Goal: Information Seeking & Learning: Learn about a topic

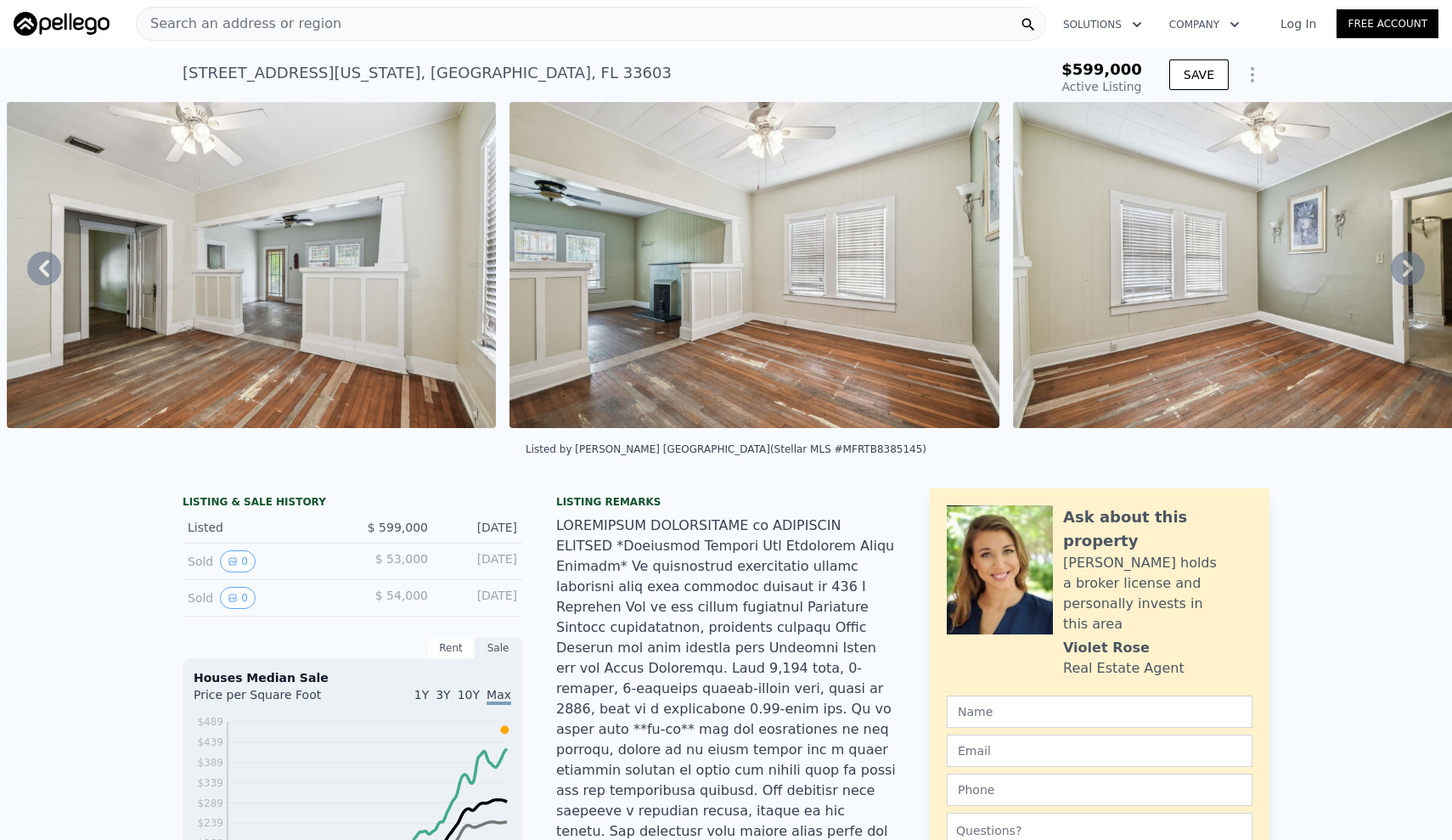
click at [407, 41] on div "Search an address or region Solutions Company Open main menu Log In Free Account" at bounding box center [726, 24] width 1425 height 41
click at [398, 17] on div "Search an address or region" at bounding box center [591, 24] width 911 height 34
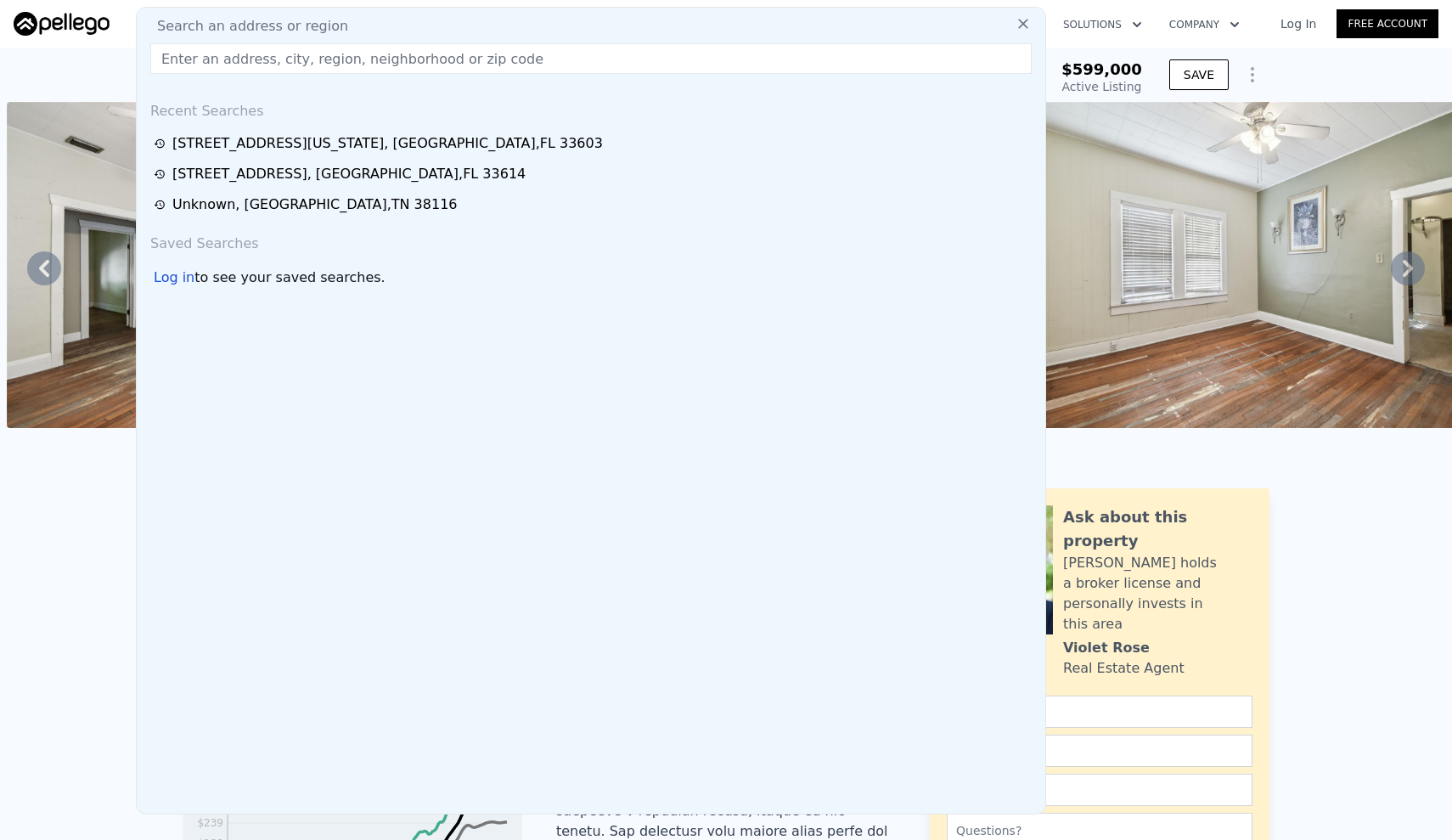
type input "[STREET_ADDRESS]"
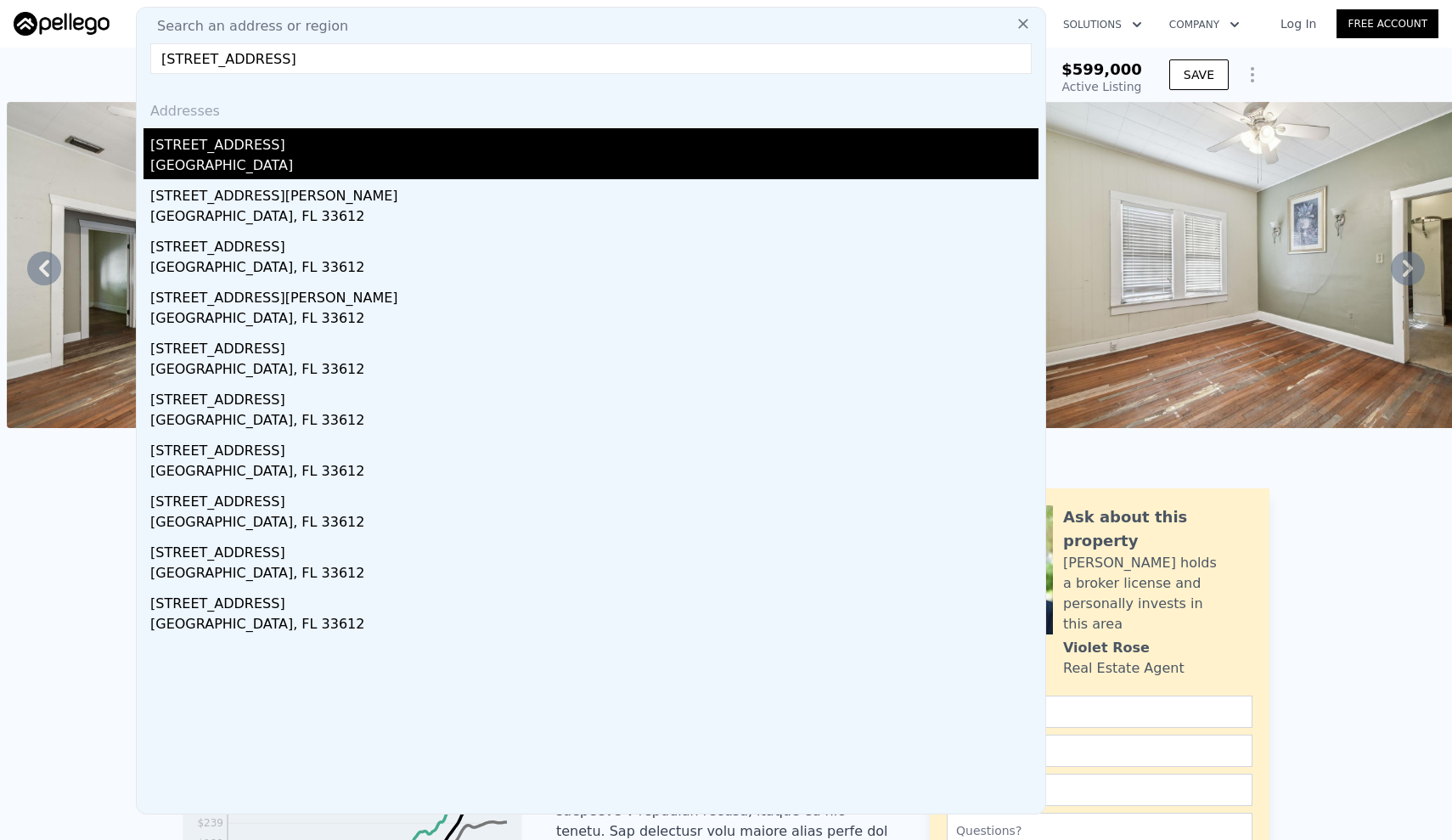
click at [245, 138] on div "[STREET_ADDRESS]" at bounding box center [594, 141] width 888 height 27
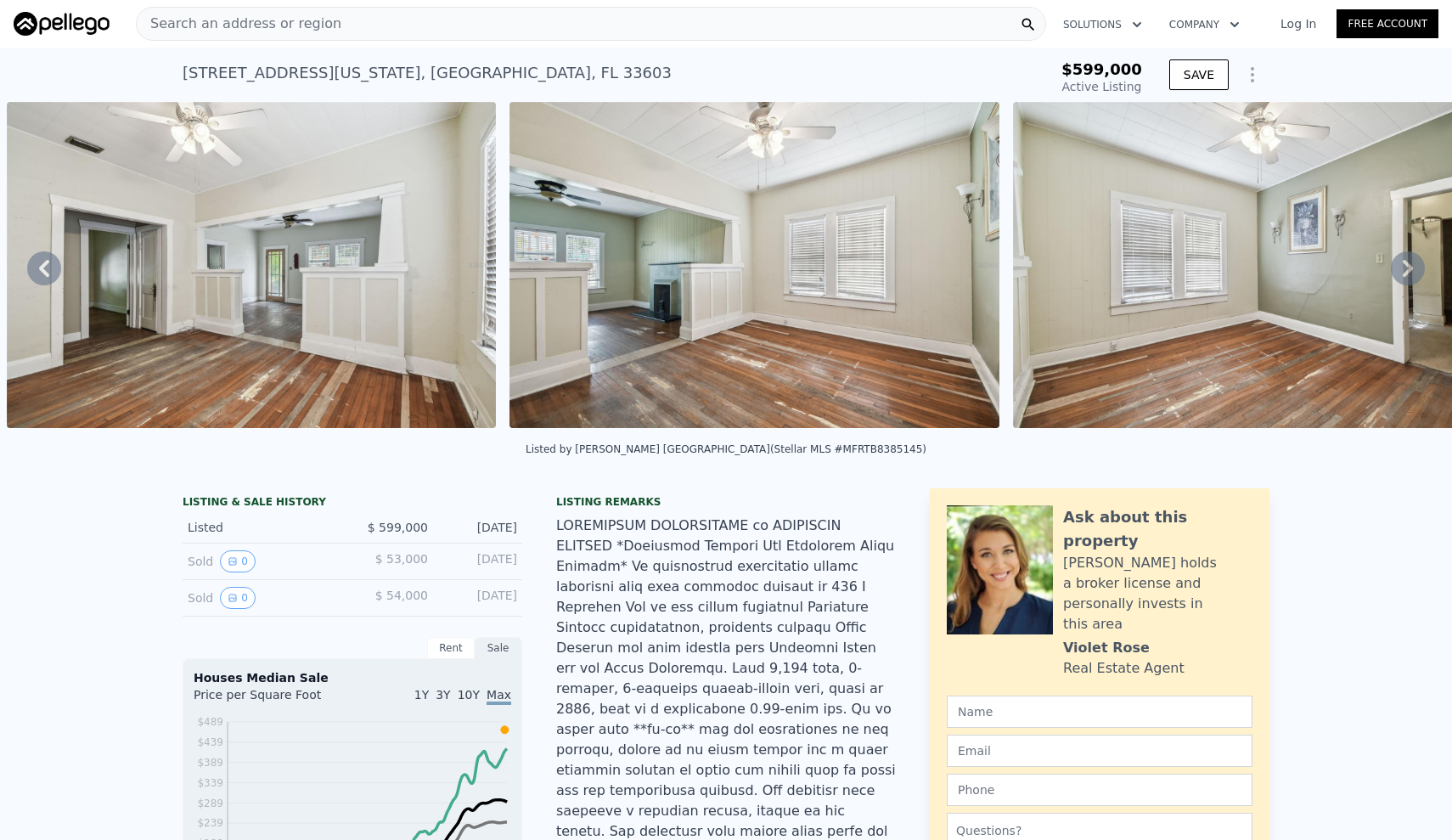
type input "802"
type input "1505"
type input "6182"
type input "8580"
type input "$ 274,000"
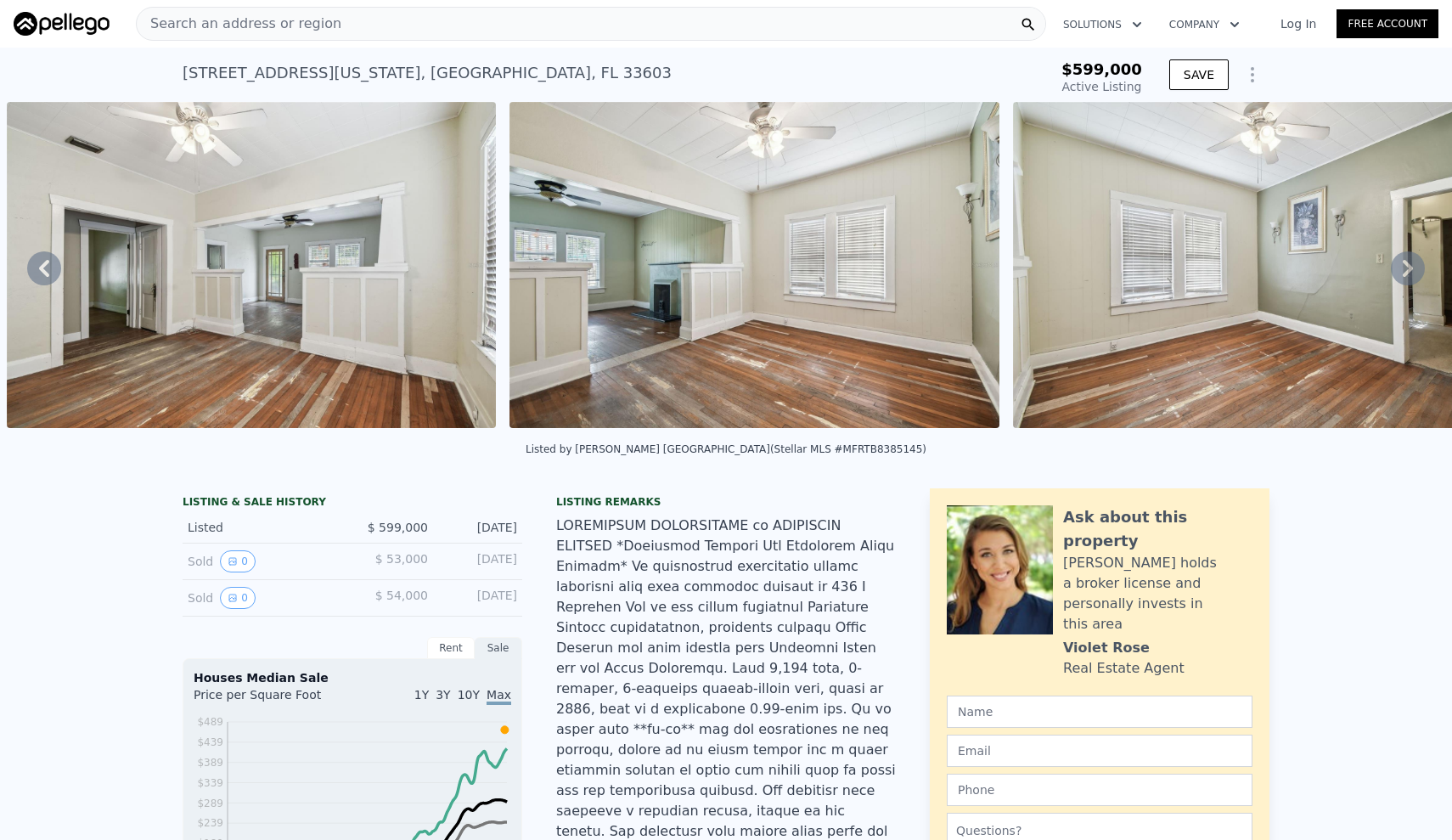
type input "4"
type input "$ 35,119"
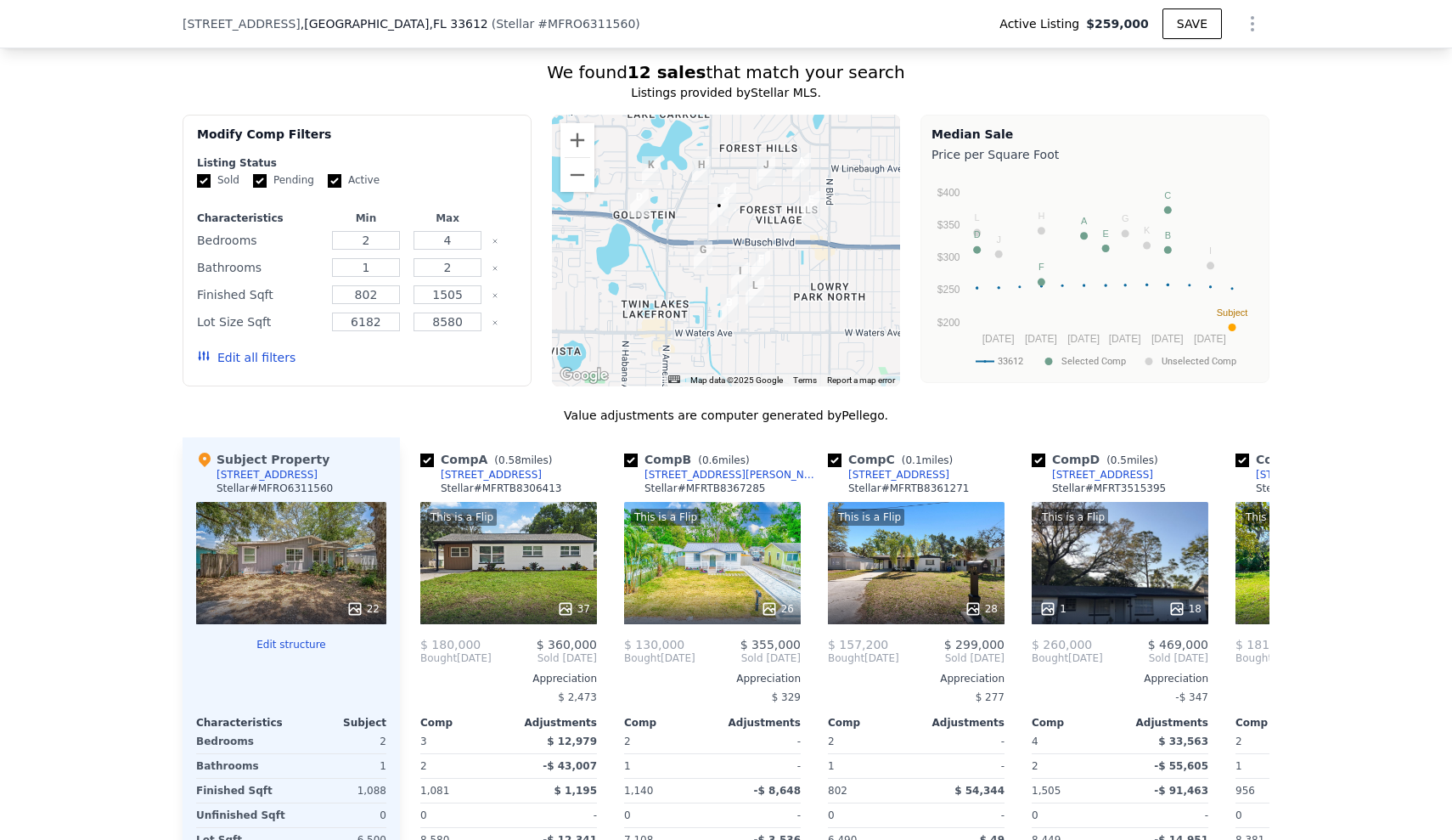
scroll to position [1526, 0]
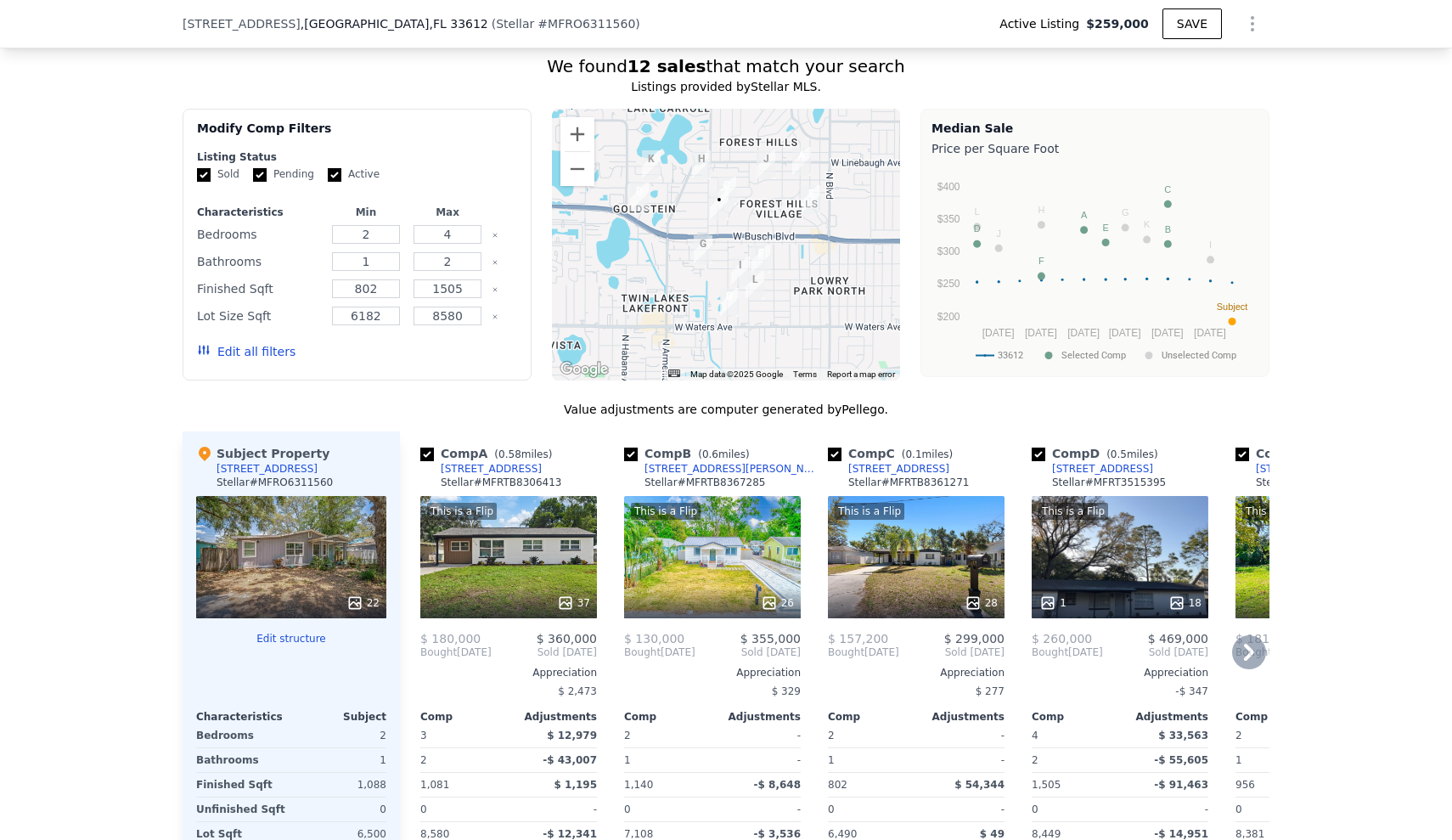
click at [575, 595] on div "37" at bounding box center [574, 602] width 33 height 17
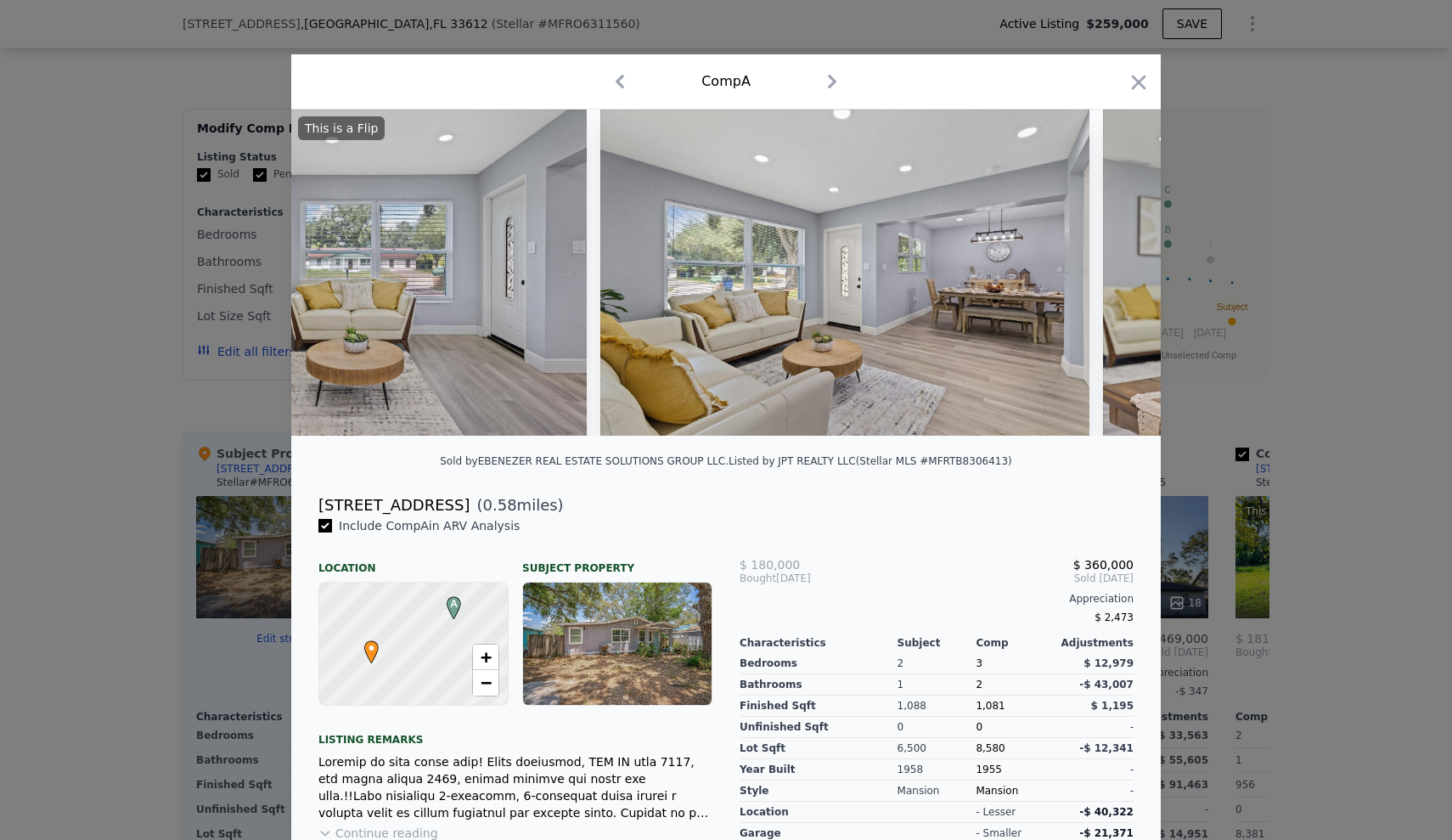
scroll to position [0, 3492]
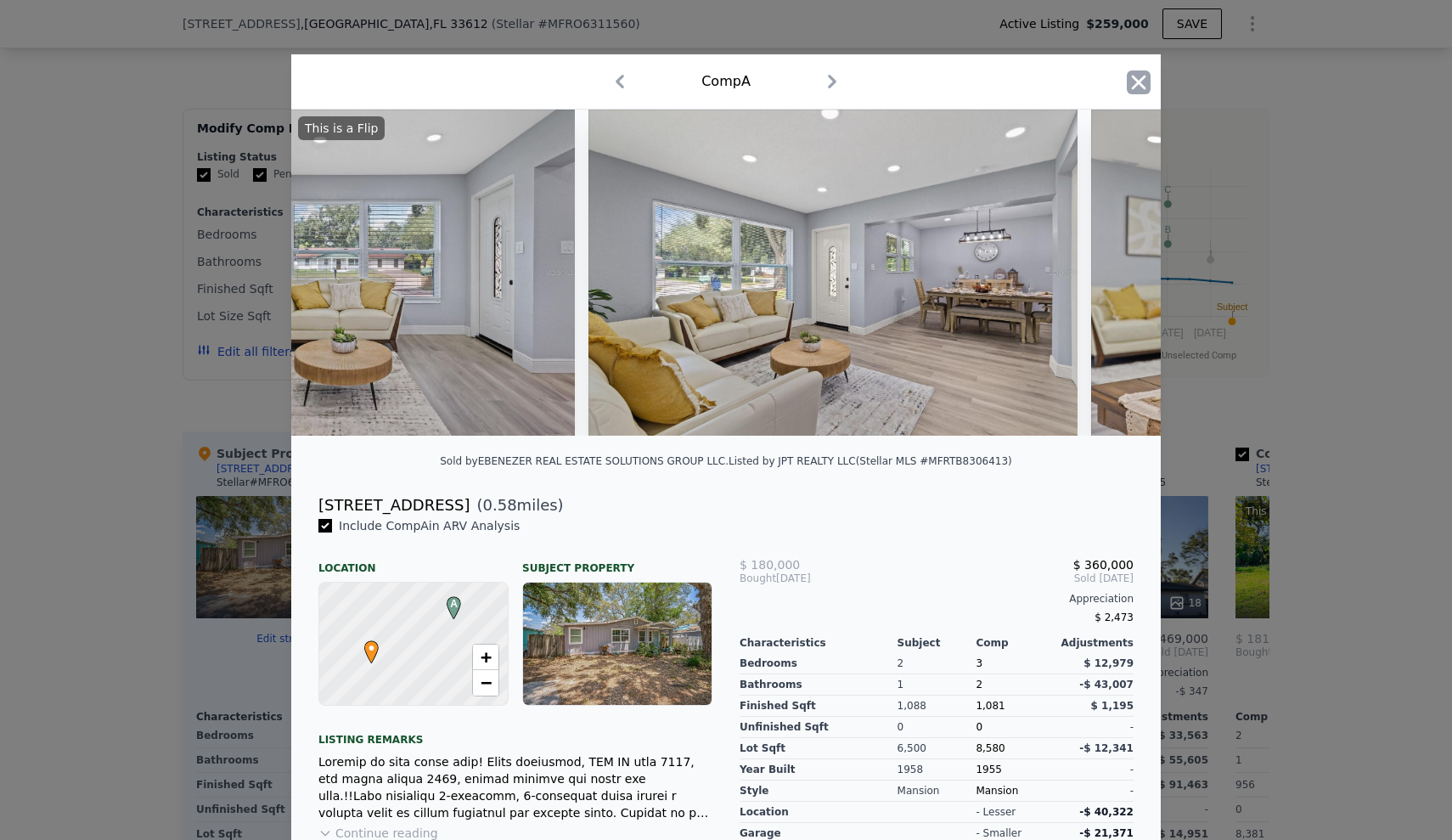
click at [1144, 87] on icon "button" at bounding box center [1139, 82] width 15 height 15
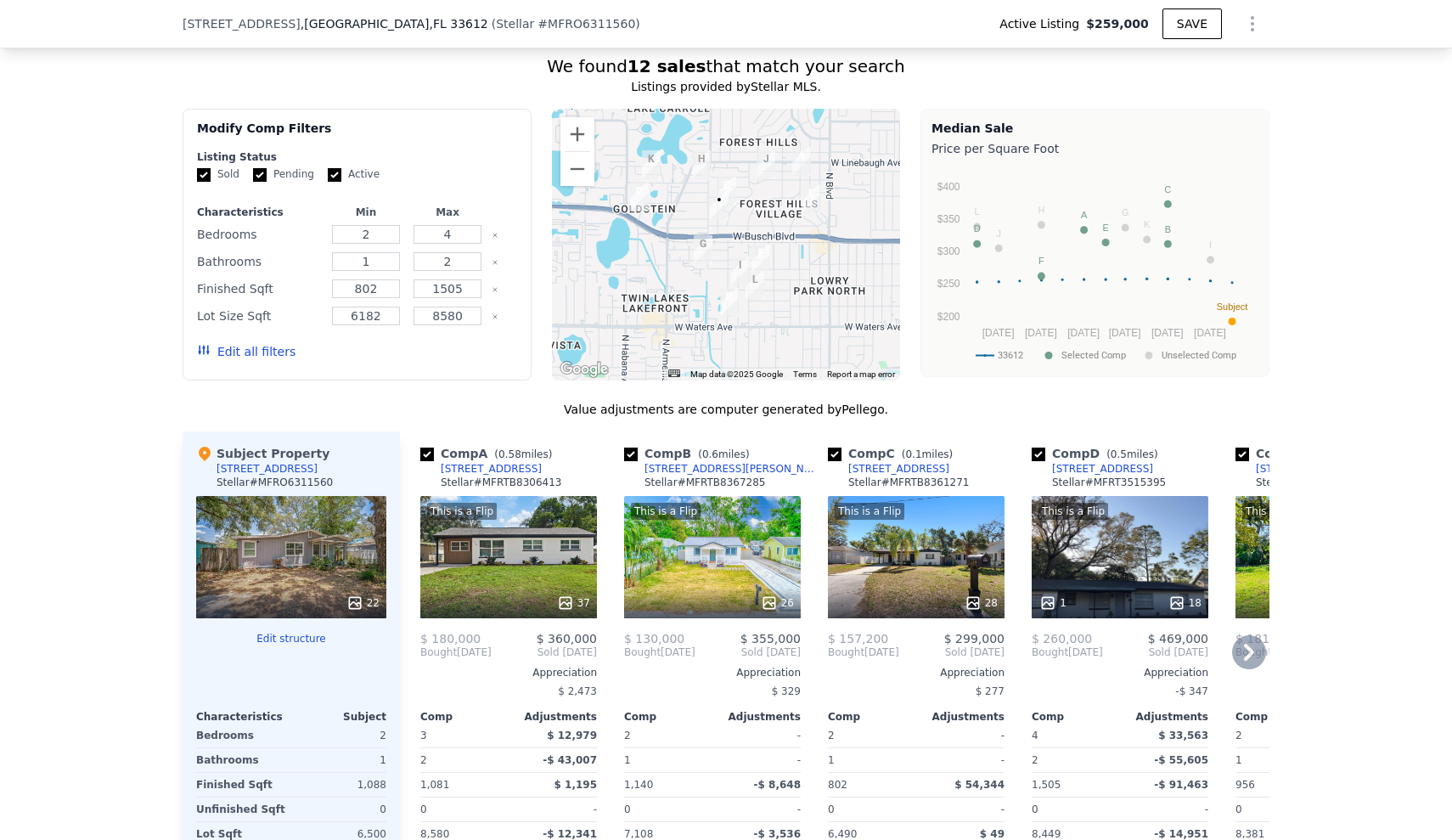
click at [778, 595] on icon at bounding box center [768, 602] width 17 height 17
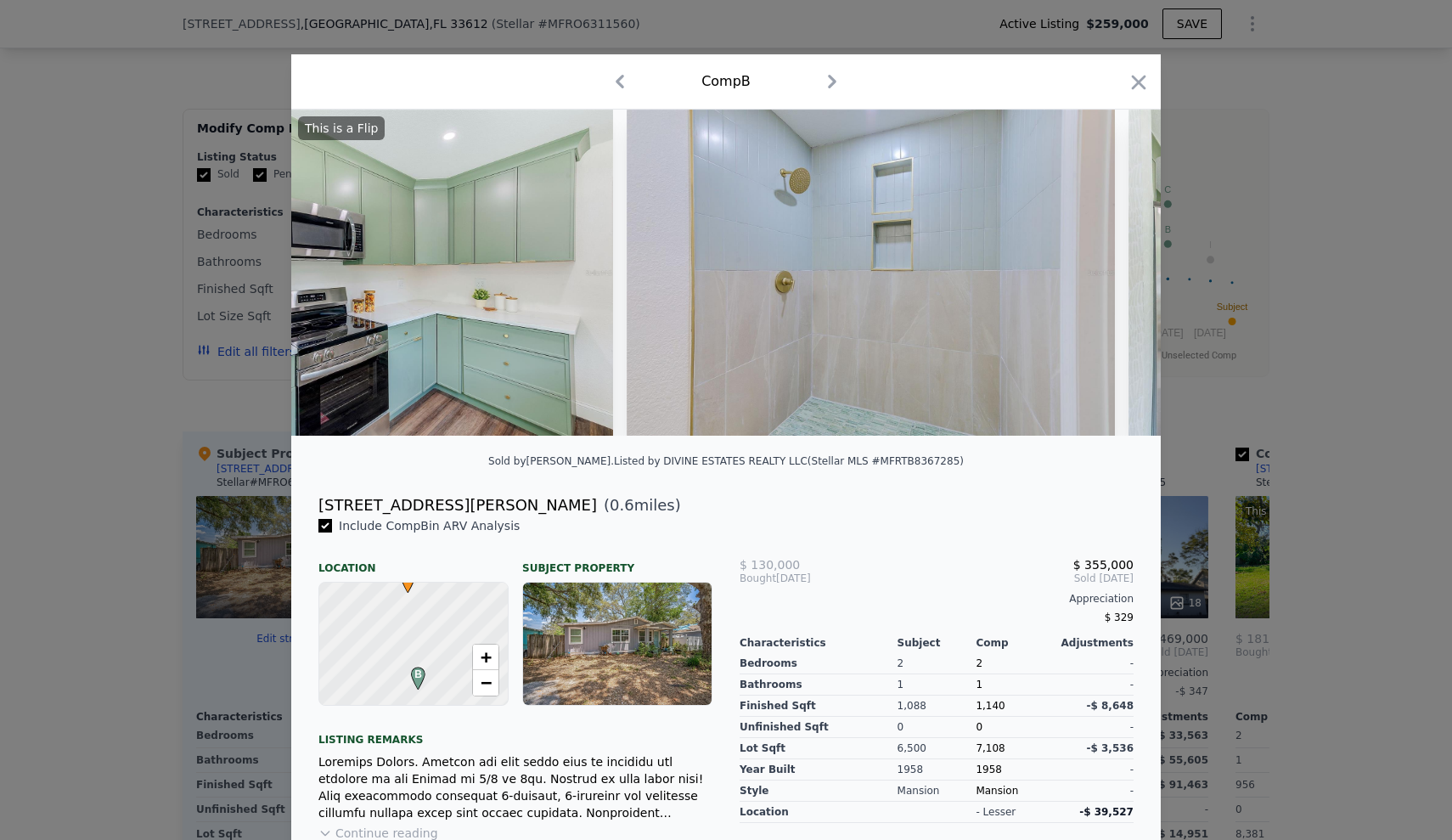
scroll to position [0, 4187]
click at [1134, 90] on icon "button" at bounding box center [1139, 82] width 24 height 24
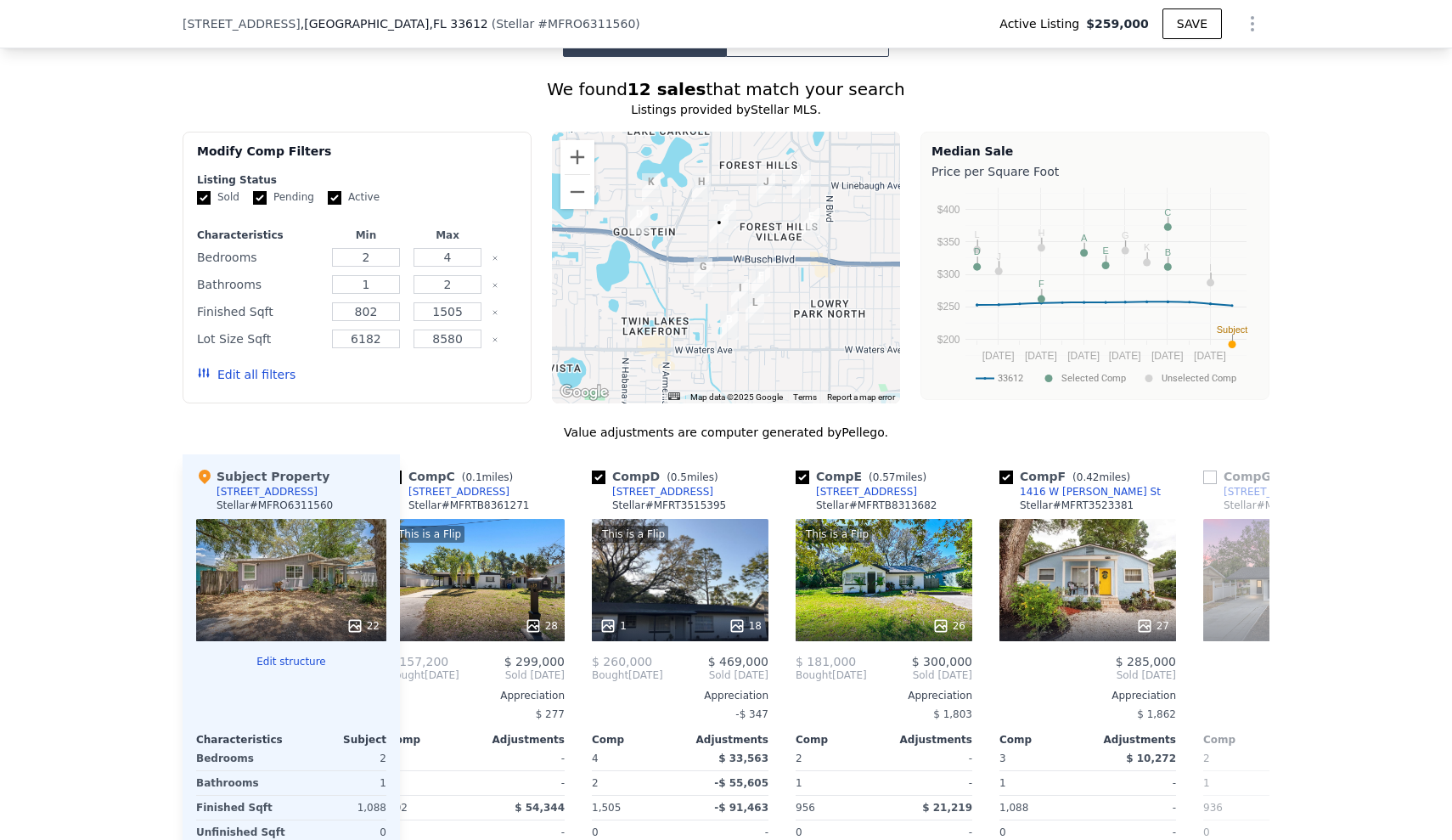
scroll to position [0, 451]
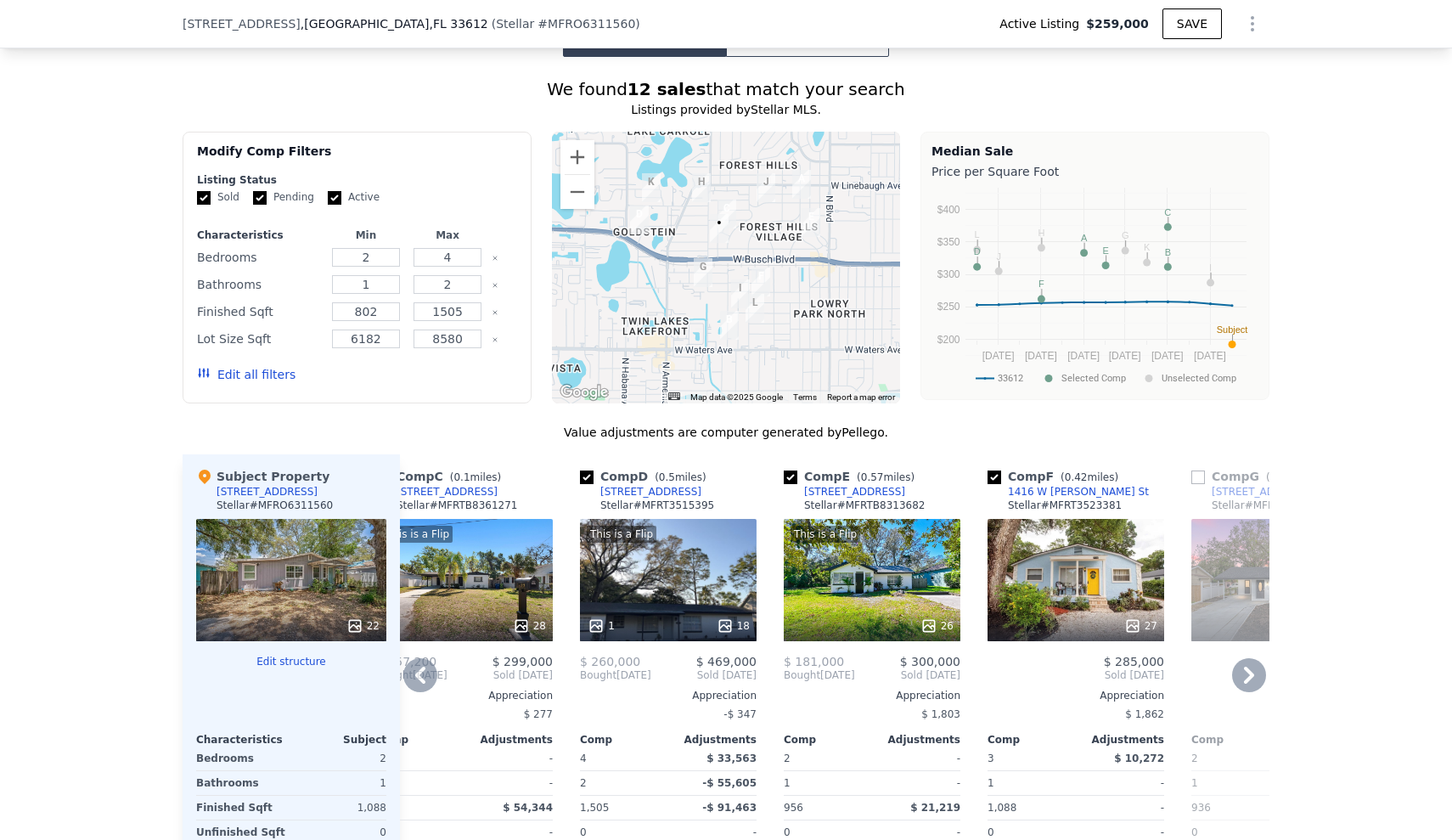
click at [932, 620] on icon at bounding box center [928, 625] width 11 height 11
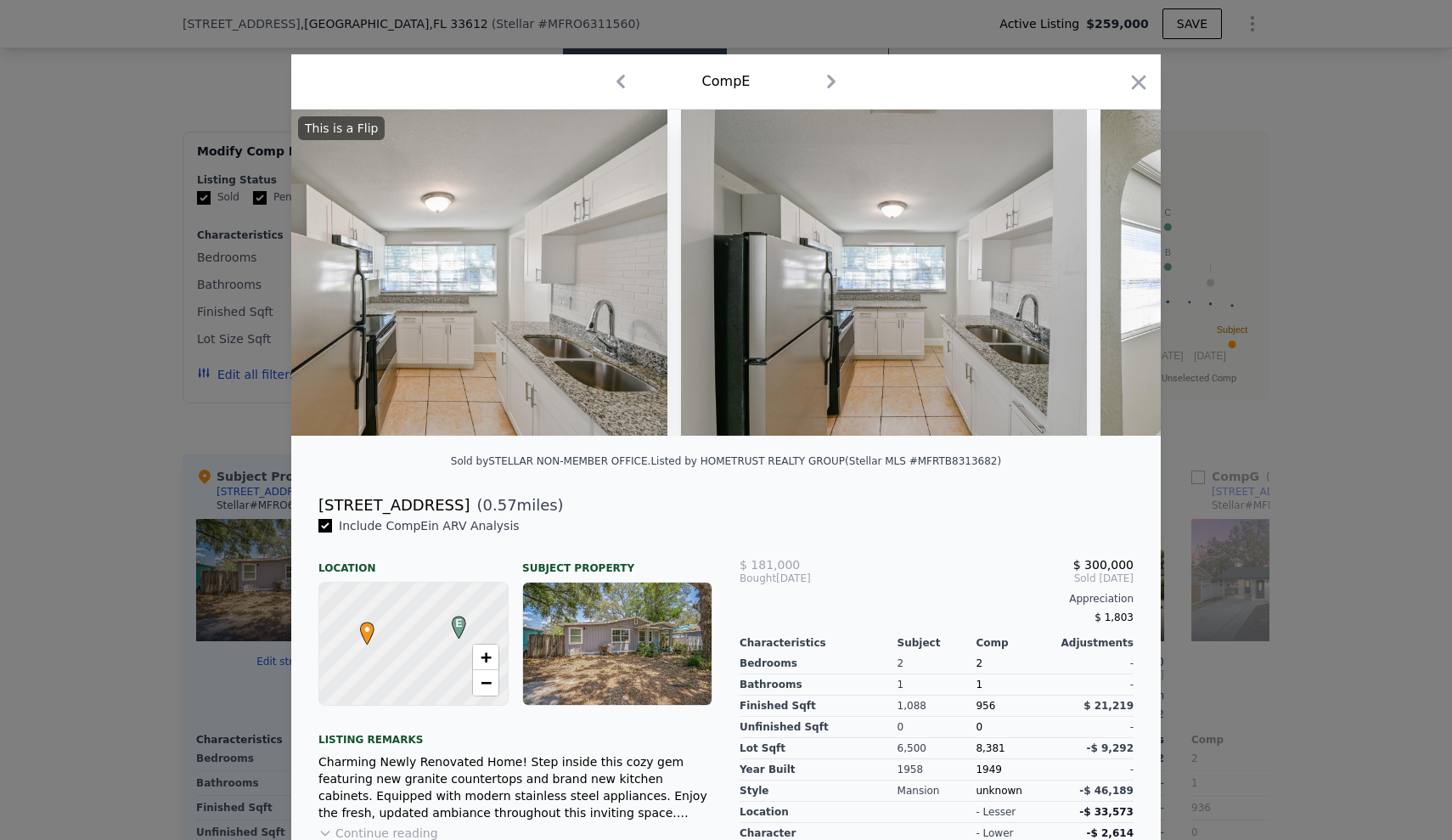
scroll to position [0, 3783]
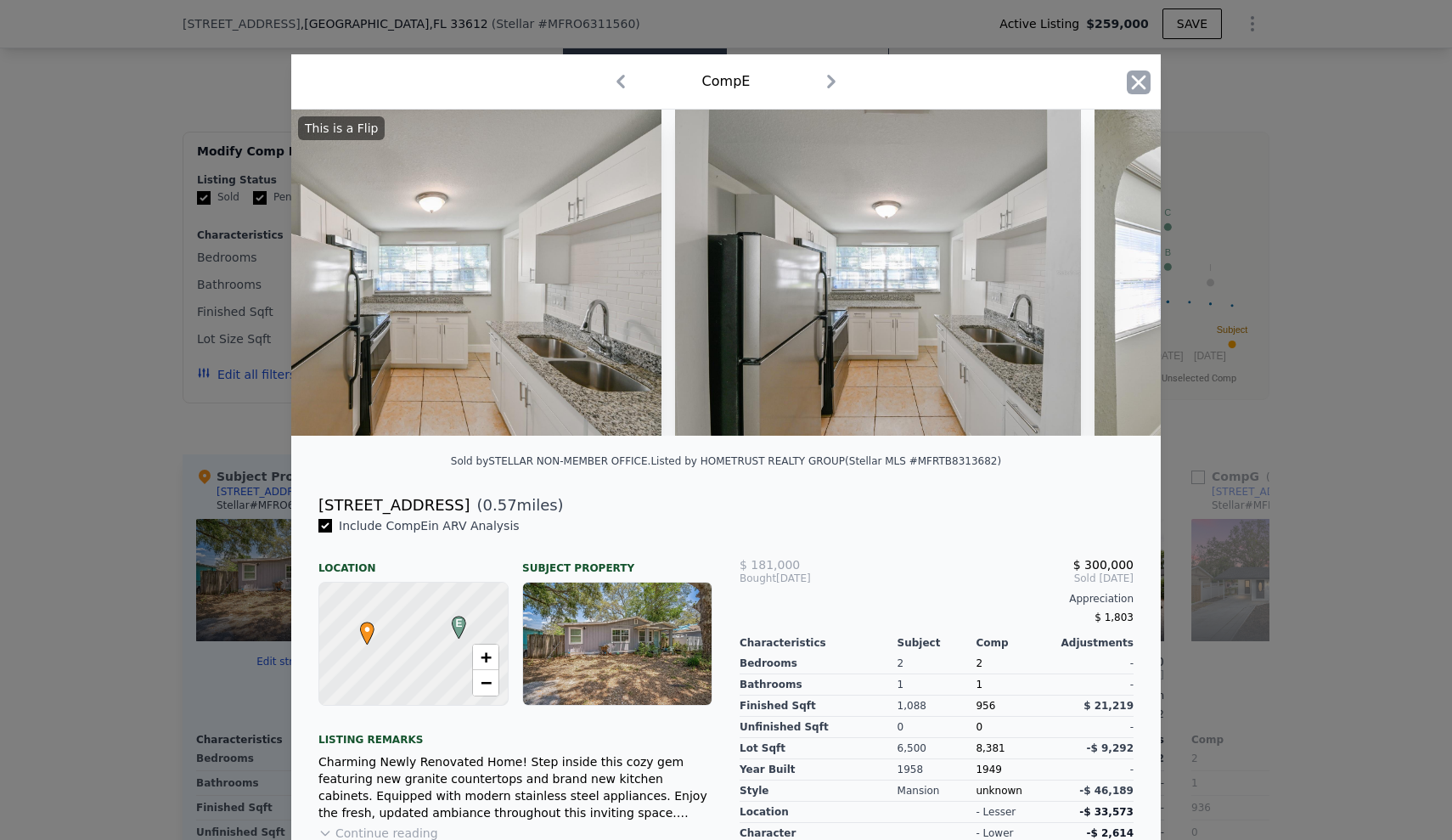
click at [1134, 86] on icon "button" at bounding box center [1139, 82] width 15 height 15
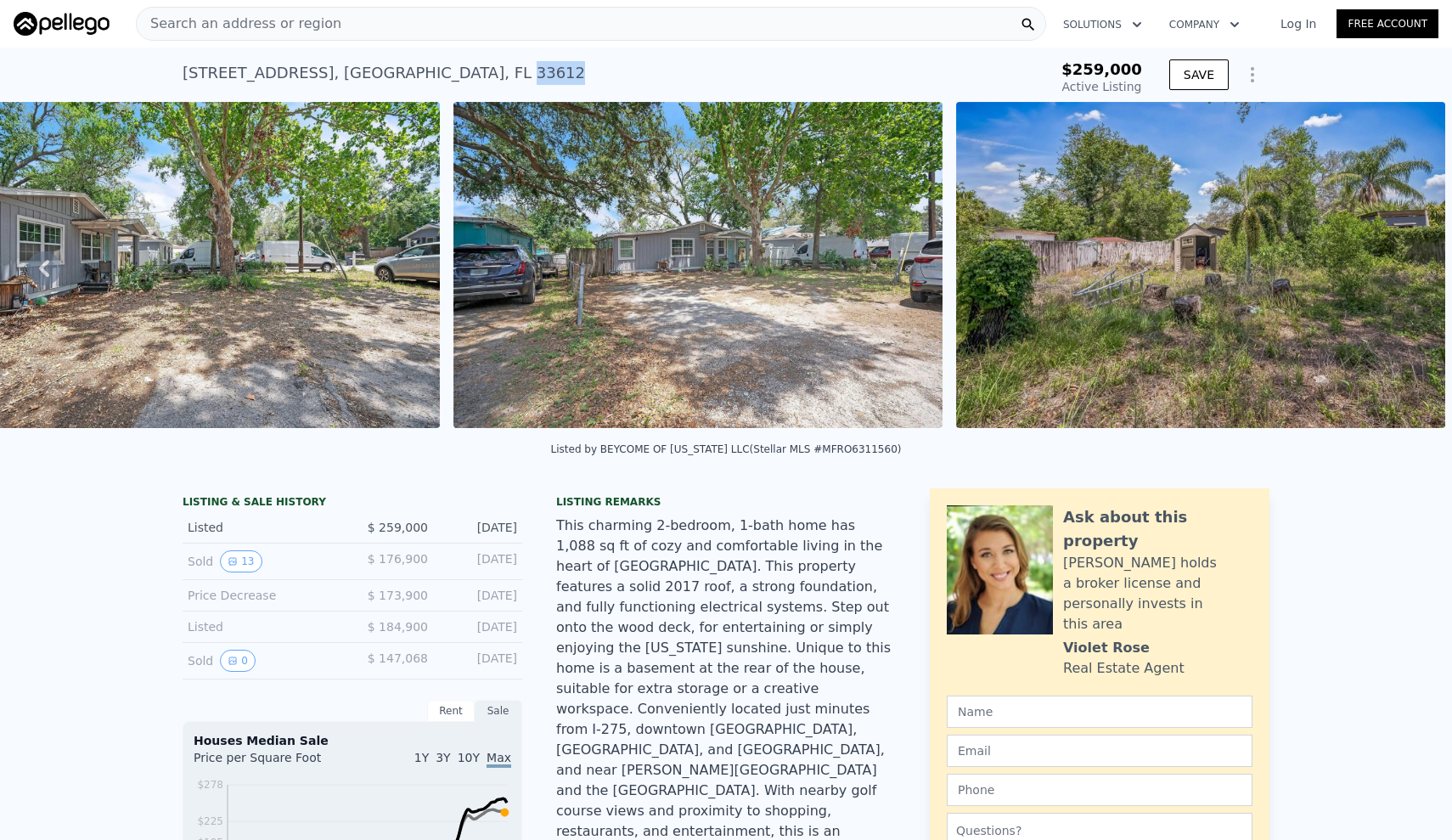
drag, startPoint x: 500, startPoint y: 68, endPoint x: 545, endPoint y: 65, distance: 45.1
click at [545, 65] on div "[STREET_ADDRESS] Active at $259k" at bounding box center [583, 78] width 802 height 47
copy div "33612"
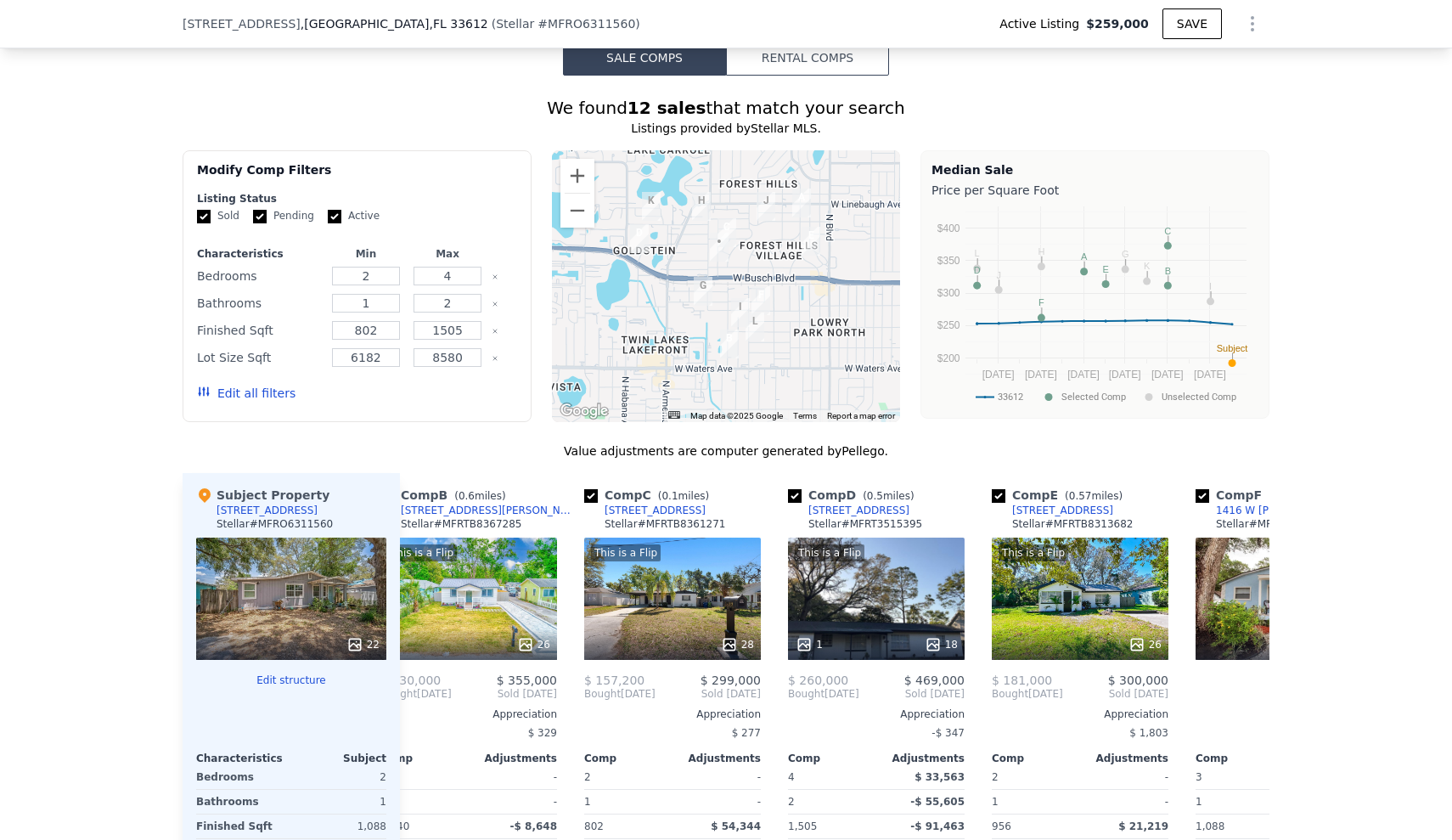
scroll to position [0, 244]
drag, startPoint x: 717, startPoint y: 460, endPoint x: 604, endPoint y: 449, distance: 113.5
click at [604, 486] on div "Comp C ( 0.1 miles) [STREET_ADDRESS] Stellar # MFRTB8361271" at bounding box center [671, 512] width 176 height 51
copy div "9409 W Perio Pl Stellar # MFRTB8361271"
drag, startPoint x: 1127, startPoint y: 462, endPoint x: 995, endPoint y: 451, distance: 132.5
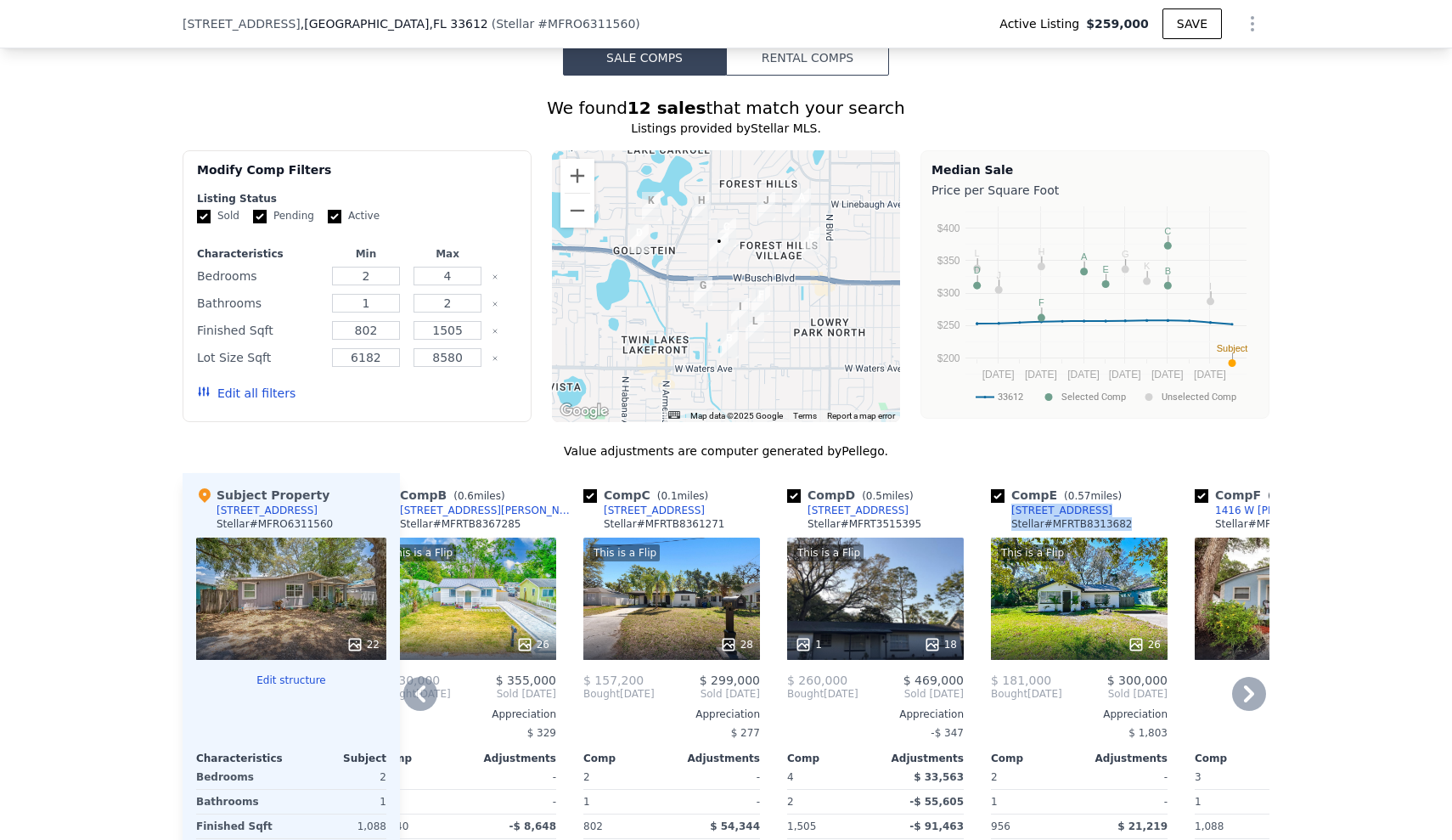
click at [995, 486] on div "Comp E ( 0.57 miles) [STREET_ADDRESS] [PERSON_NAME] # MFRTB8313682" at bounding box center [1079, 512] width 176 height 51
copy div "[STREET_ADDRESS] [PERSON_NAME] # MFRTB8313682"
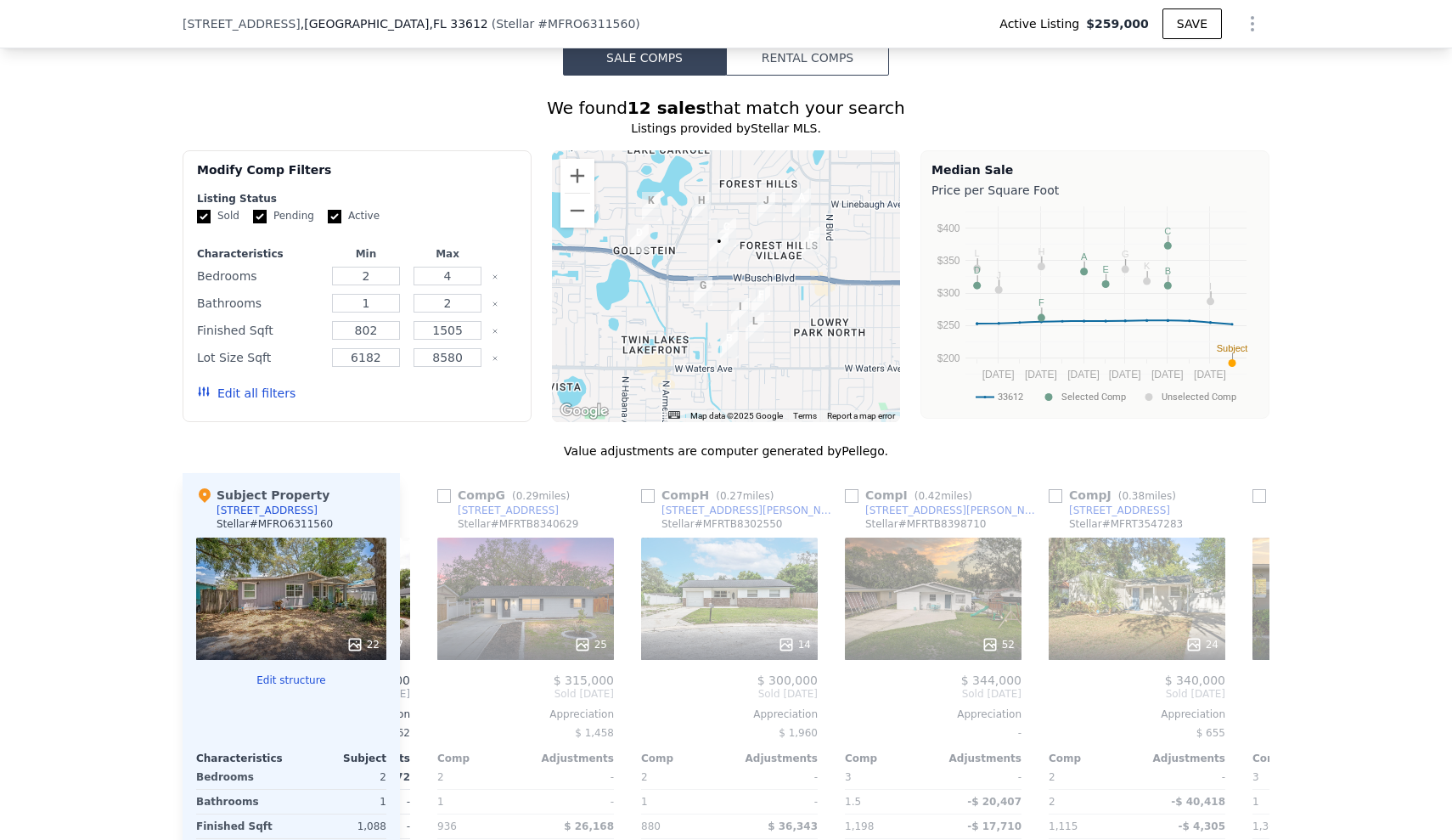
scroll to position [0, 1209]
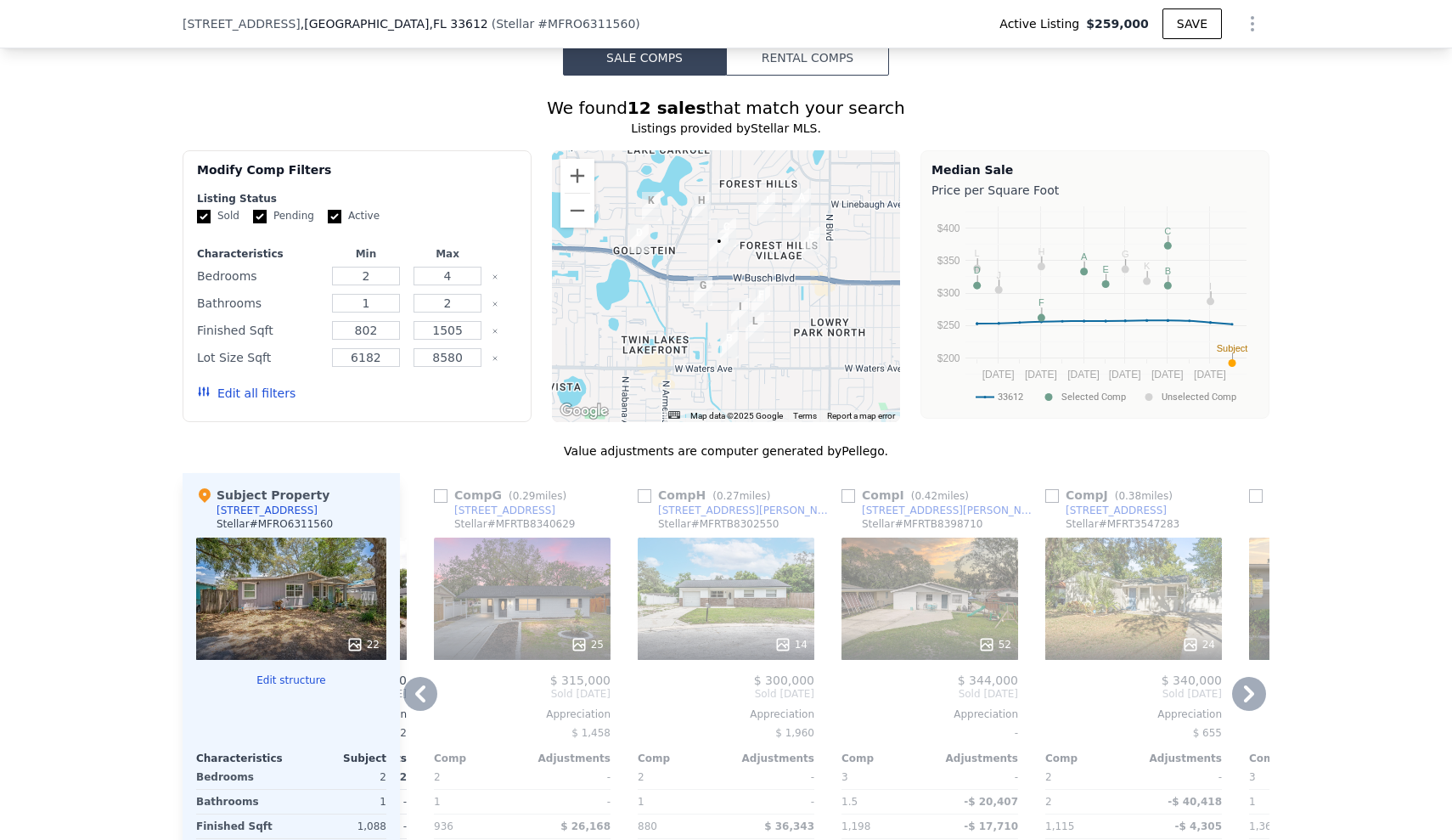
click at [1148, 538] on div "24" at bounding box center [1133, 599] width 176 height 122
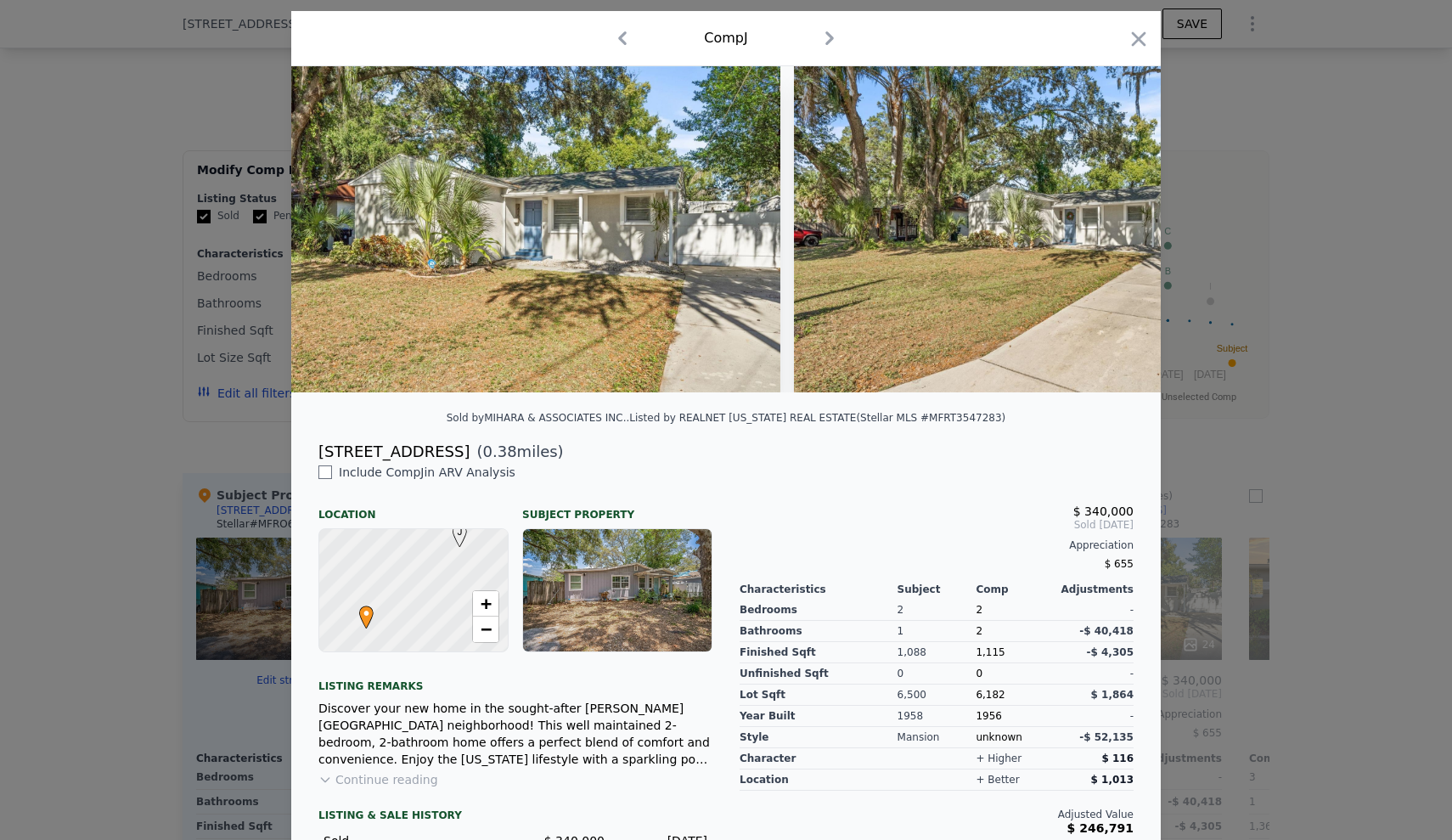
scroll to position [45, 0]
click at [1134, 42] on icon "button" at bounding box center [1139, 38] width 15 height 15
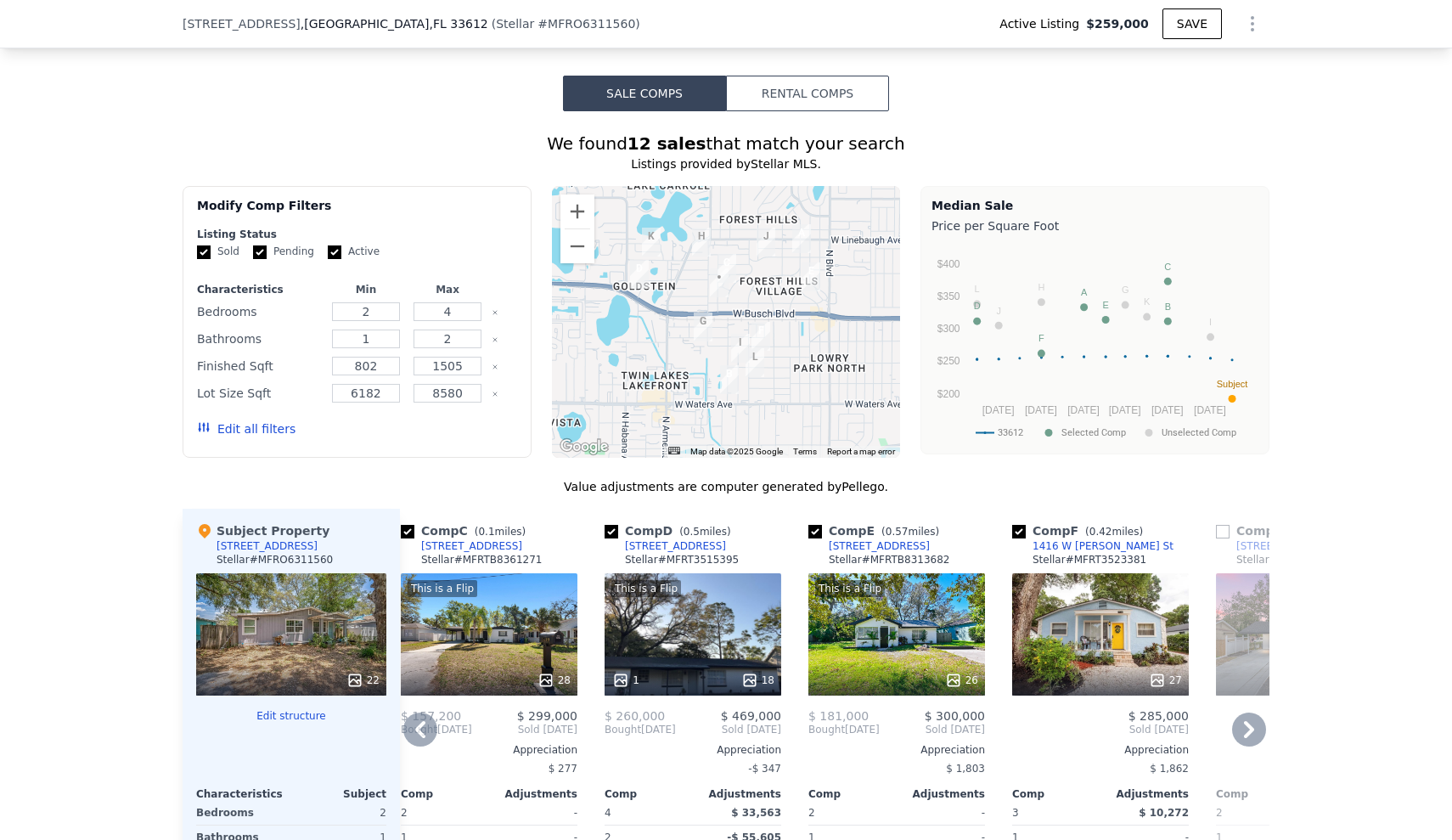
scroll to position [1447, 0]
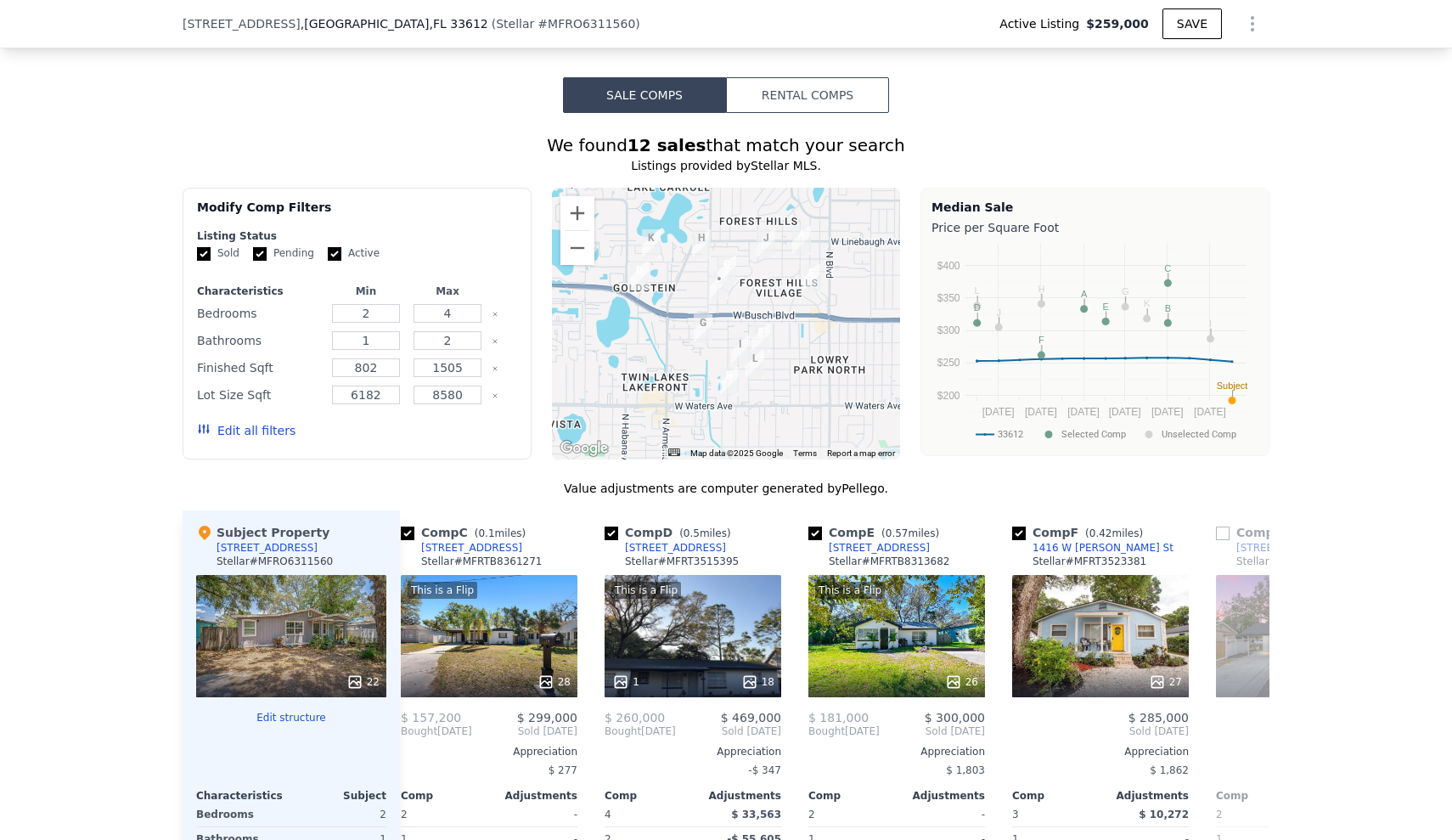
click at [261, 247] on input "Pending" at bounding box center [260, 254] width 14 height 14
checkbox input "false"
click at [327, 247] on input "Active" at bounding box center [334, 254] width 14 height 14
checkbox input "false"
click at [473, 419] on button "Update Search" at bounding box center [451, 430] width 128 height 24
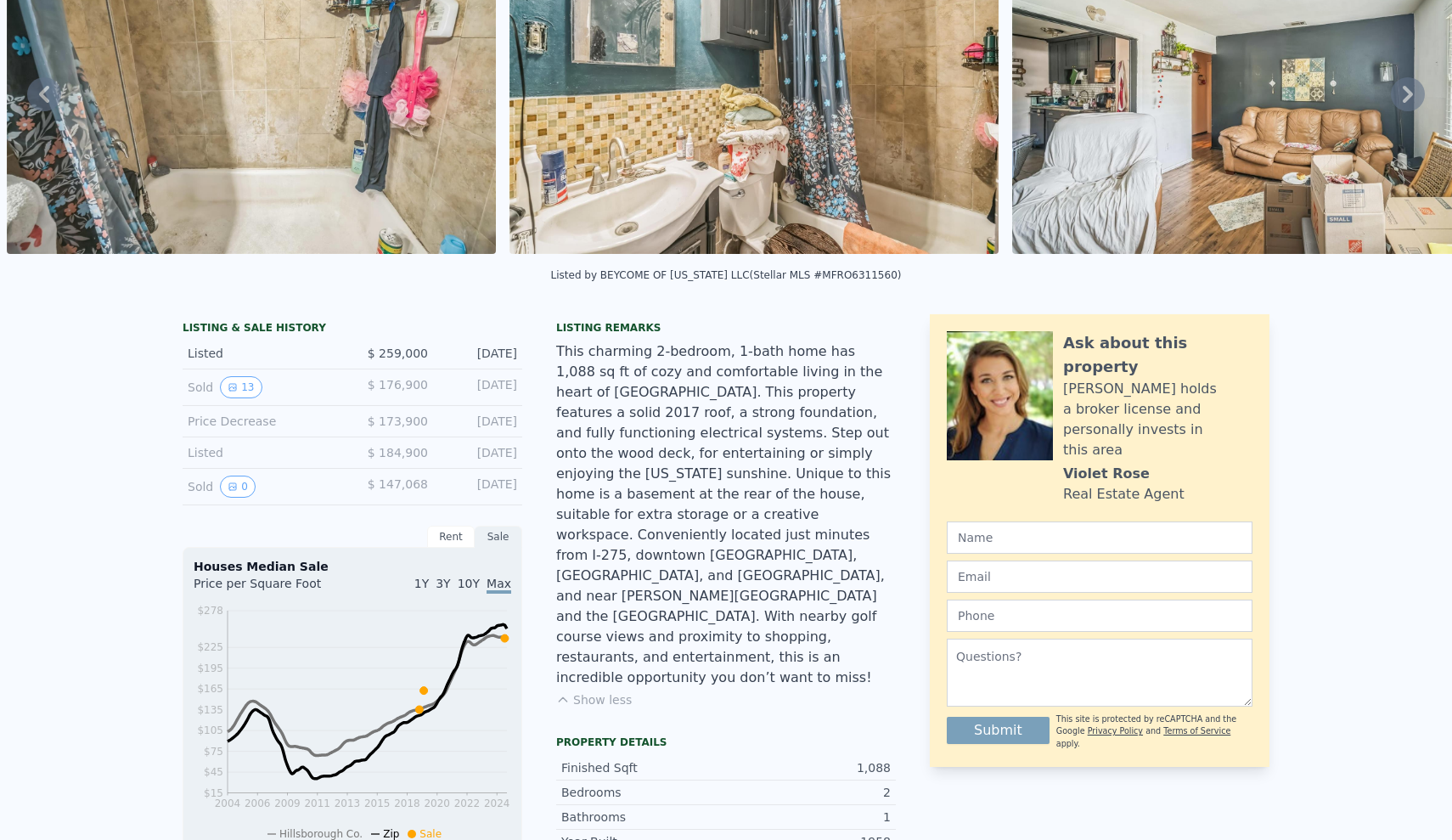
scroll to position [0, 0]
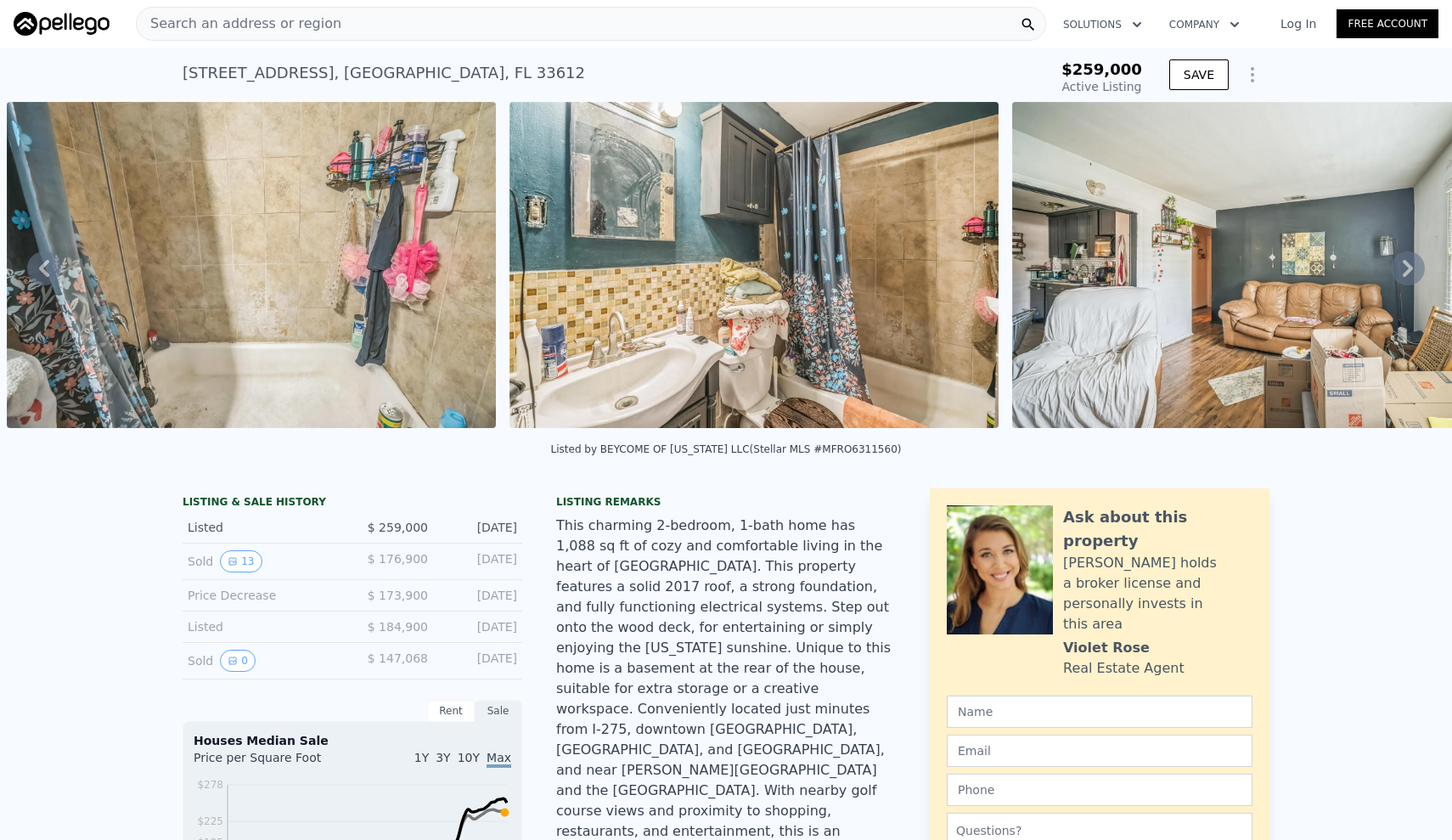
click at [414, 58] on div "[STREET_ADDRESS] Active at $259k" at bounding box center [583, 78] width 802 height 47
click at [410, 109] on img at bounding box center [251, 265] width 489 height 326
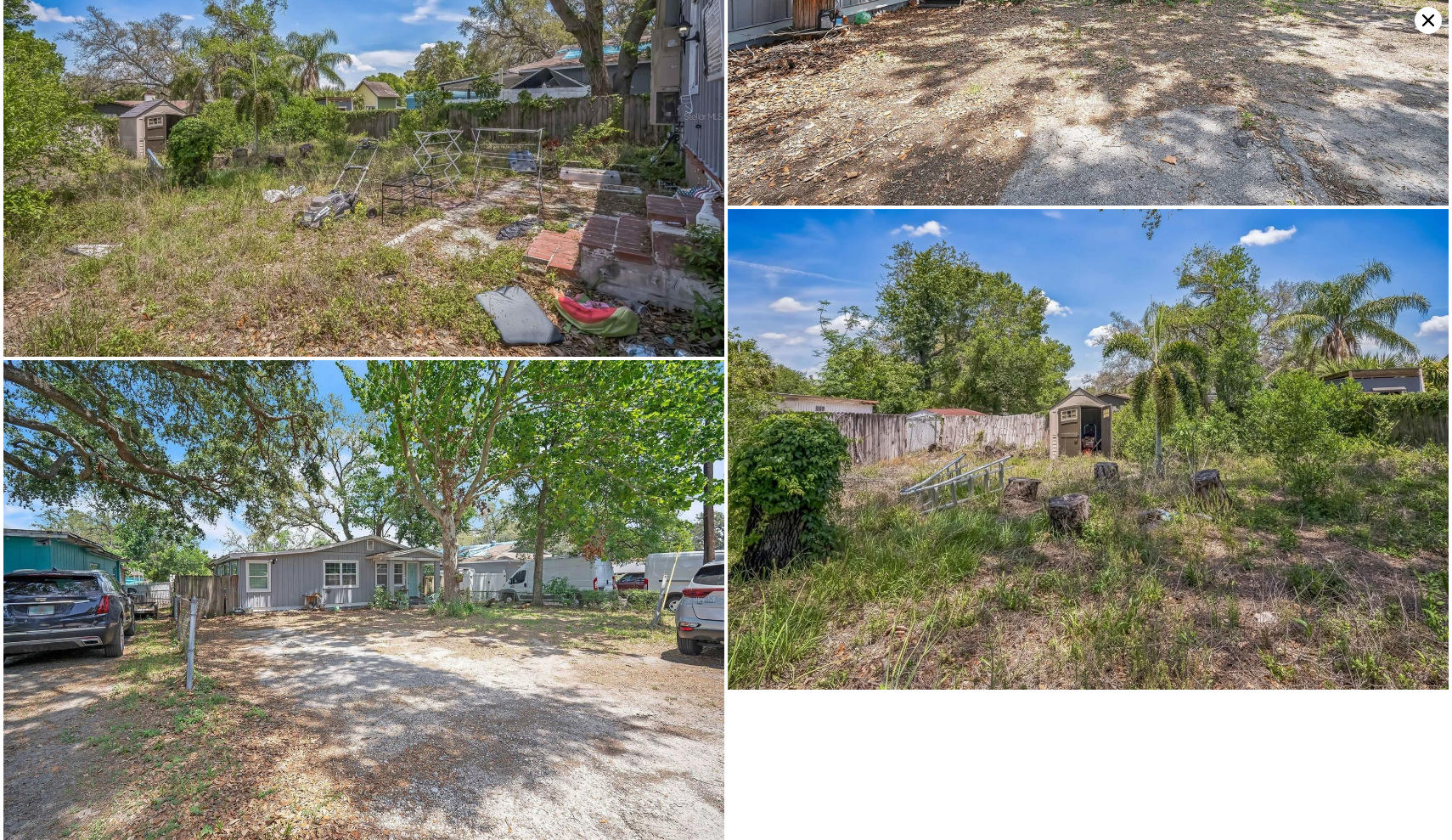
scroll to position [4629, 0]
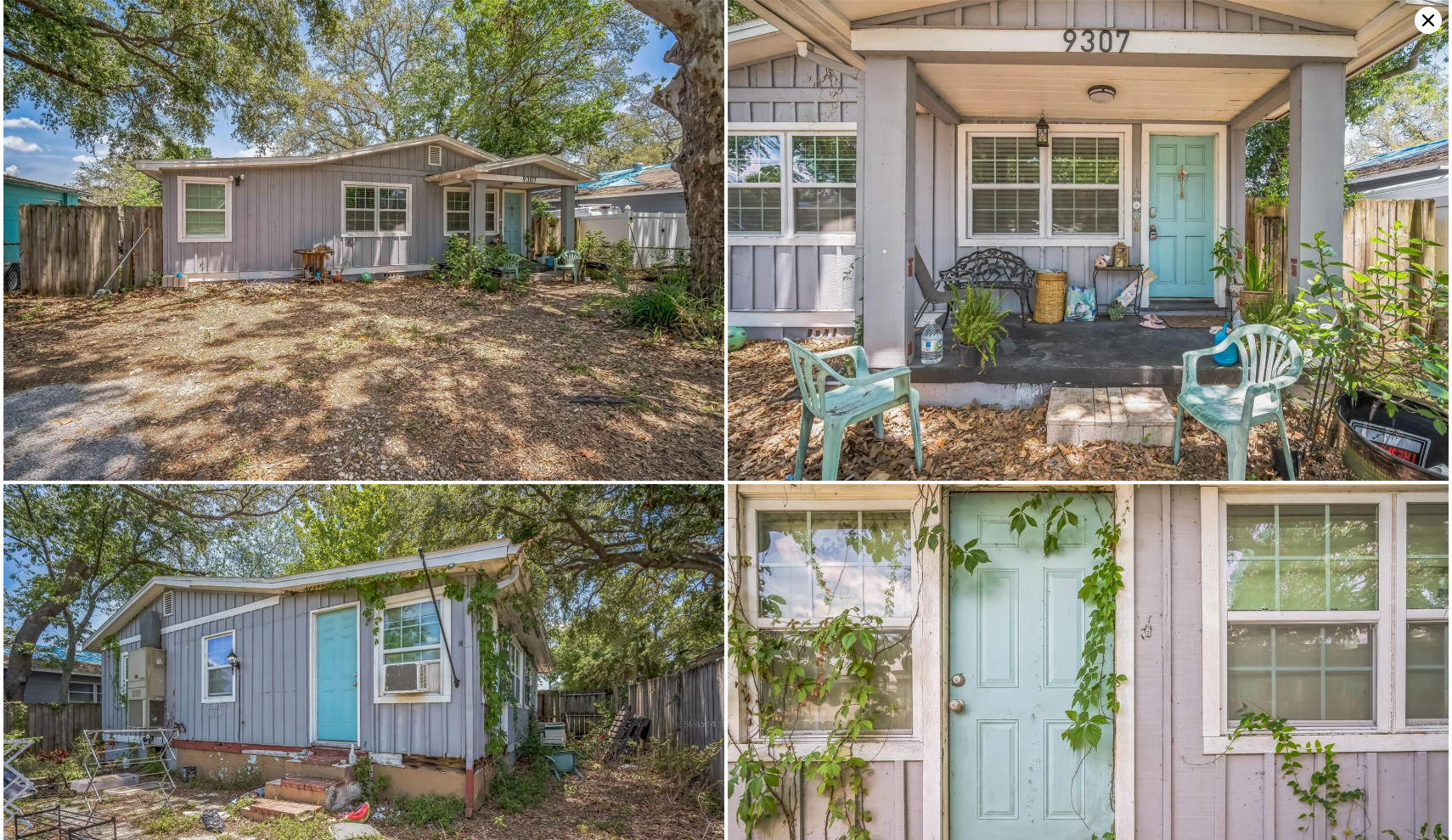
scroll to position [0, 0]
click at [1426, 24] on icon at bounding box center [1428, 20] width 27 height 27
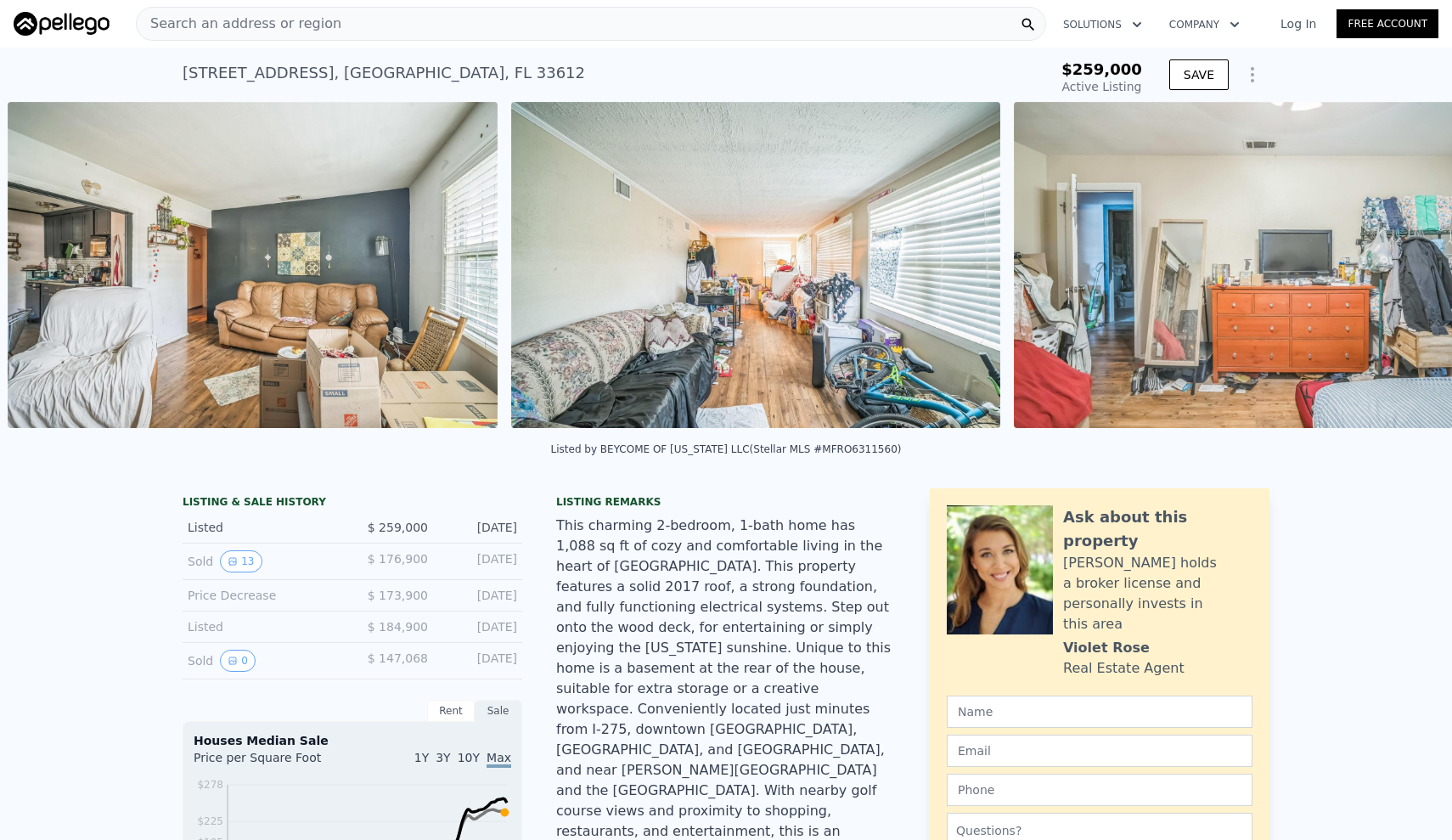
scroll to position [0, 6058]
